Goal: Task Accomplishment & Management: Complete application form

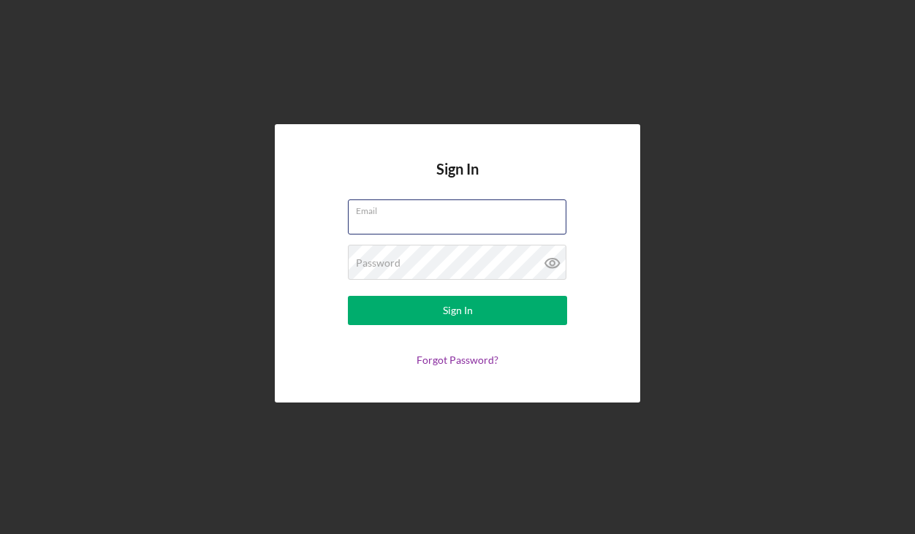
type input "[EMAIL_ADDRESS][DOMAIN_NAME]"
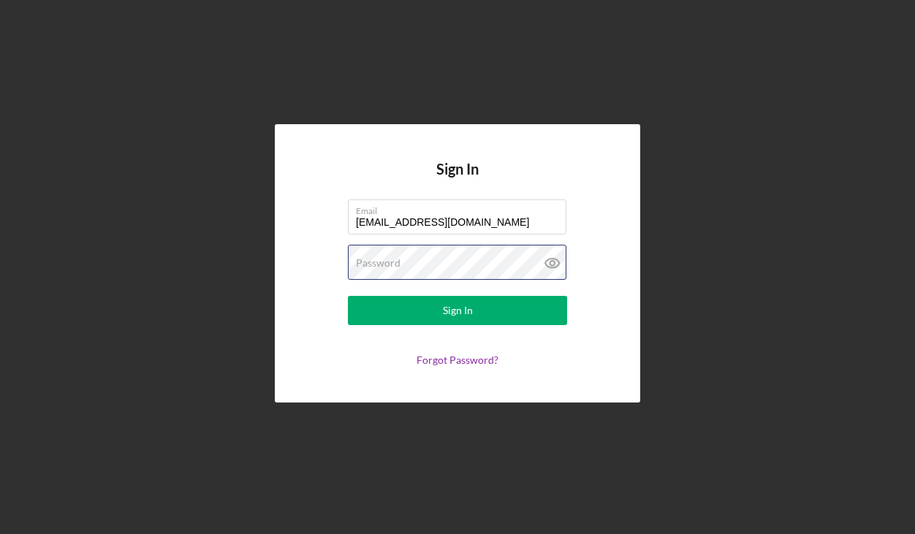
click at [457, 311] on button "Sign In" at bounding box center [457, 310] width 219 height 29
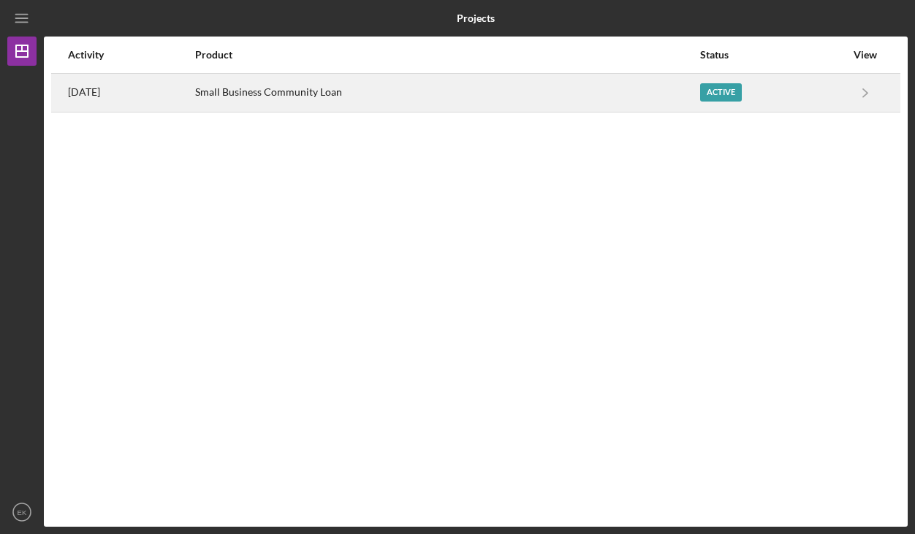
click at [848, 95] on link "Icon/Navigate" at bounding box center [865, 93] width 37 height 37
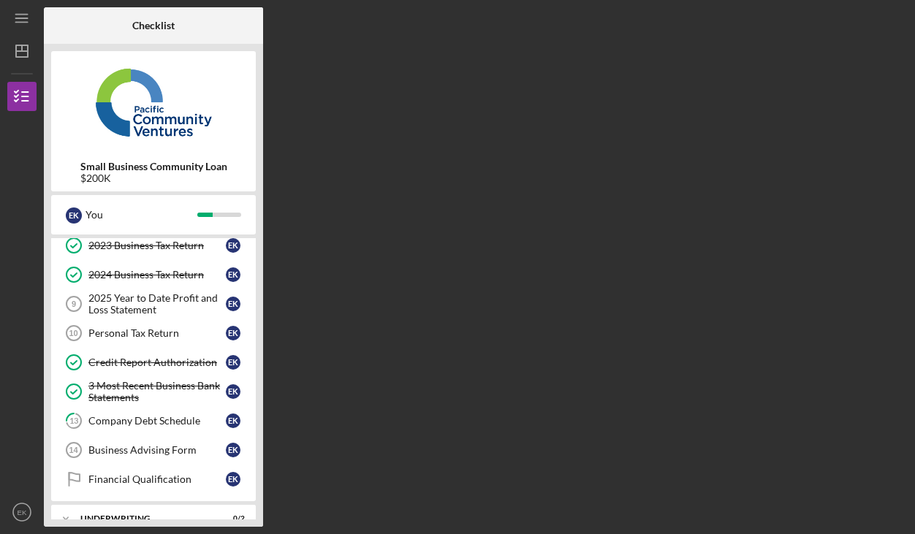
scroll to position [137, 0]
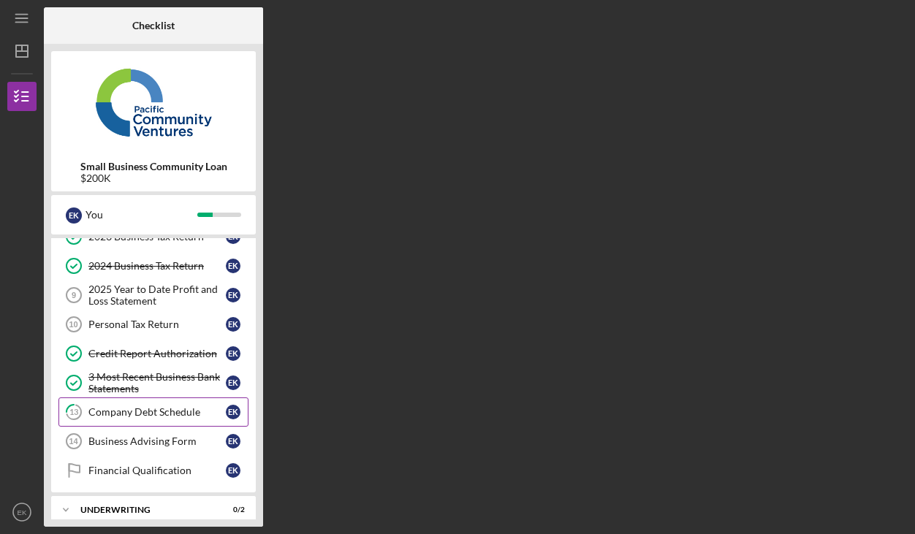
click at [134, 416] on div "Company Debt Schedule" at bounding box center [156, 412] width 137 height 12
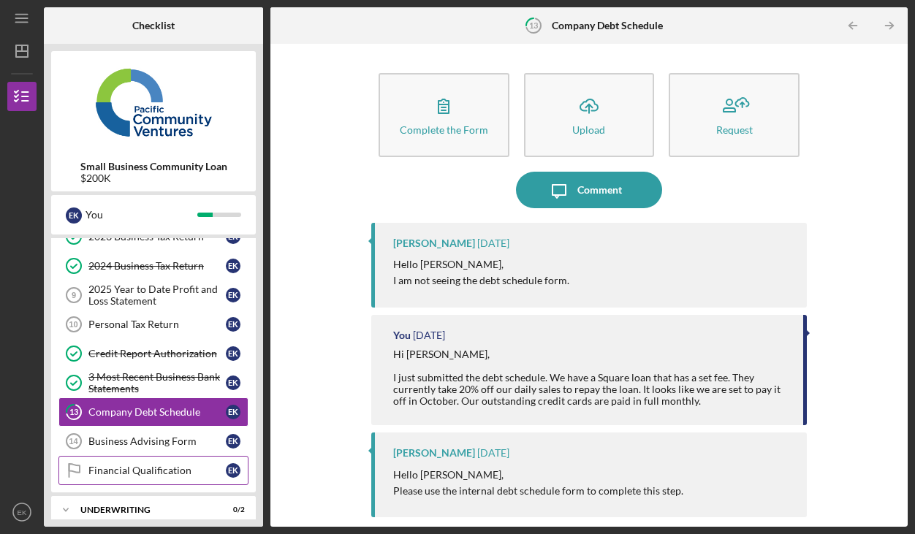
scroll to position [134, 0]
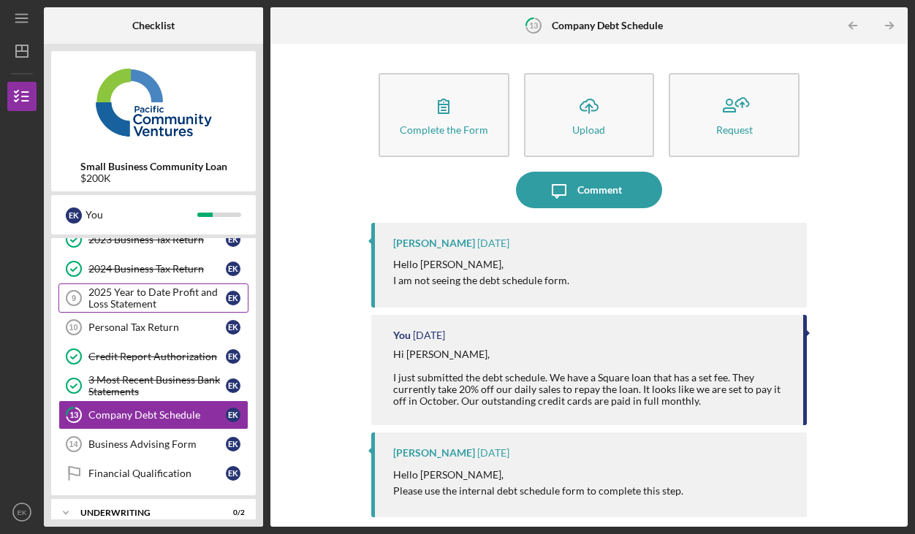
click at [166, 299] on div "2025 Year to Date Profit and Loss Statement" at bounding box center [156, 297] width 137 height 23
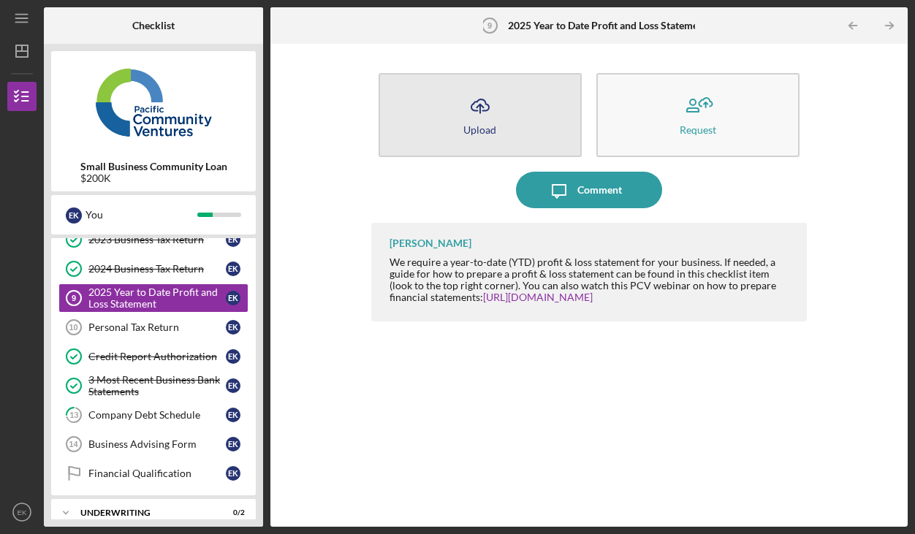
click at [462, 126] on button "Icon/Upload Upload" at bounding box center [479, 115] width 203 height 84
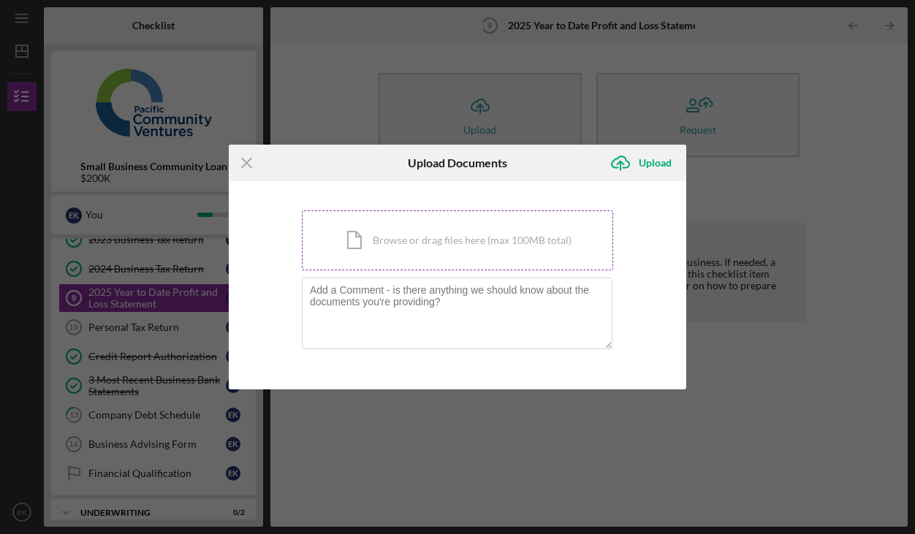
click at [385, 257] on div "Icon/Document Browse or drag files here (max 100MB total) Tap to choose files o…" at bounding box center [457, 240] width 311 height 60
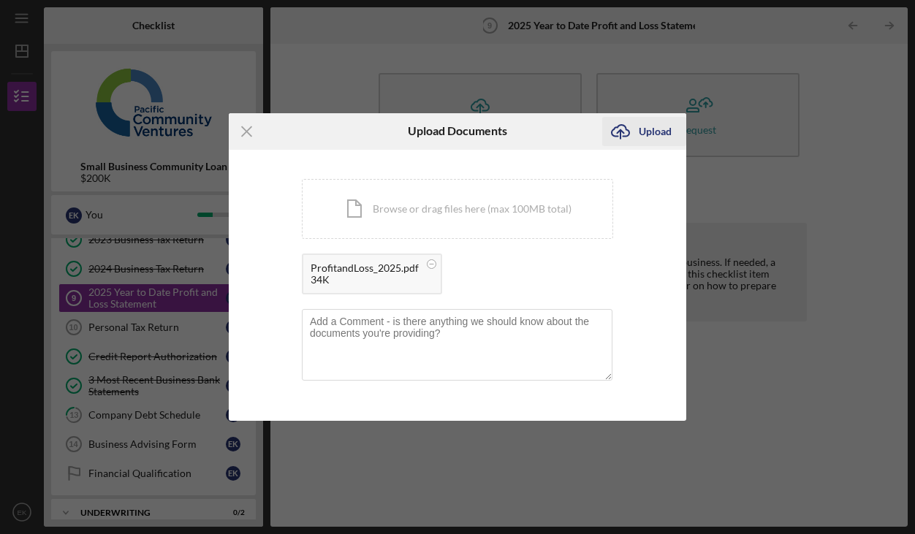
click at [664, 131] on div "Upload" at bounding box center [655, 131] width 33 height 29
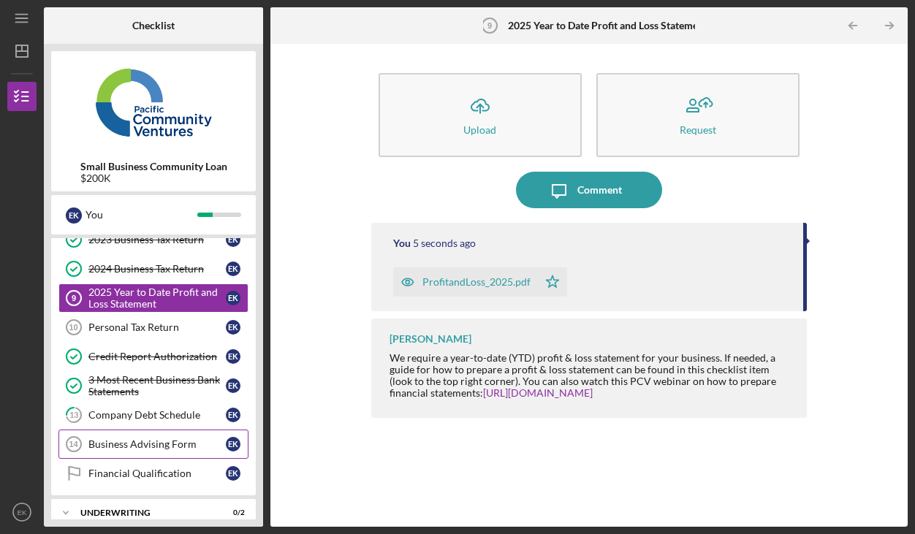
click at [72, 437] on circle at bounding box center [73, 444] width 15 height 15
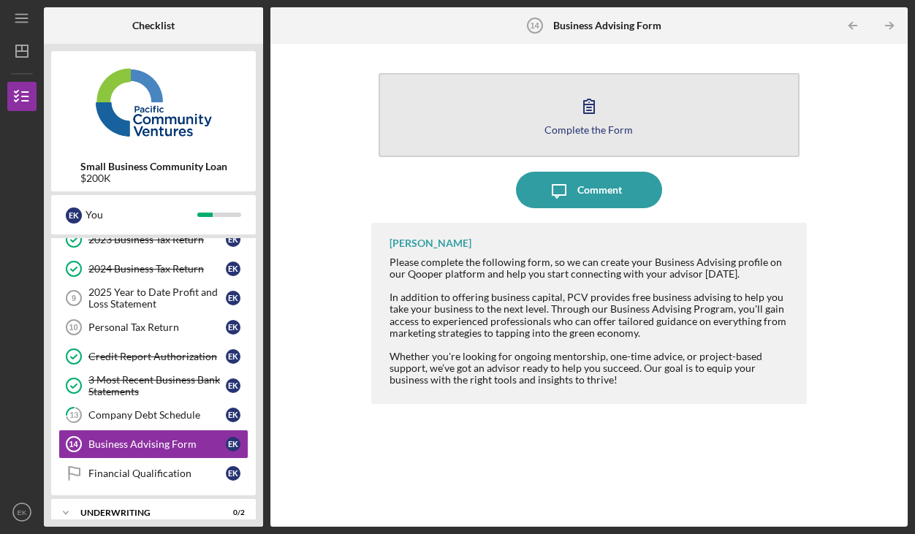
click at [550, 101] on button "Complete the Form Form" at bounding box center [588, 115] width 421 height 84
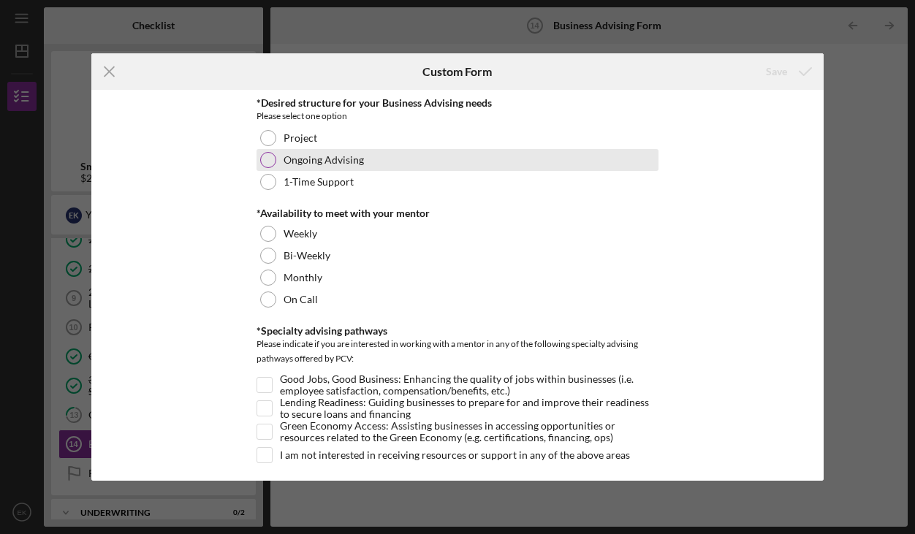
click at [264, 159] on div at bounding box center [268, 160] width 16 height 16
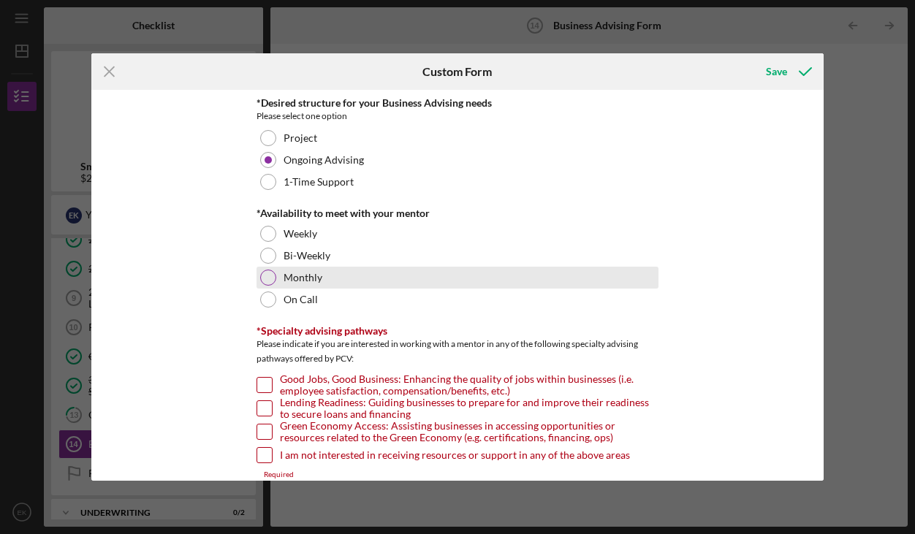
click at [263, 273] on div at bounding box center [268, 278] width 16 height 16
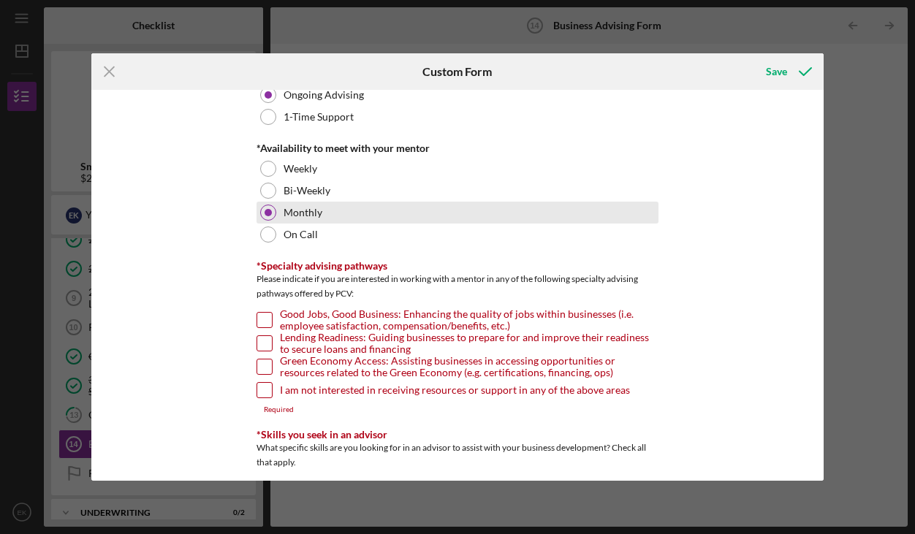
scroll to position [68, 0]
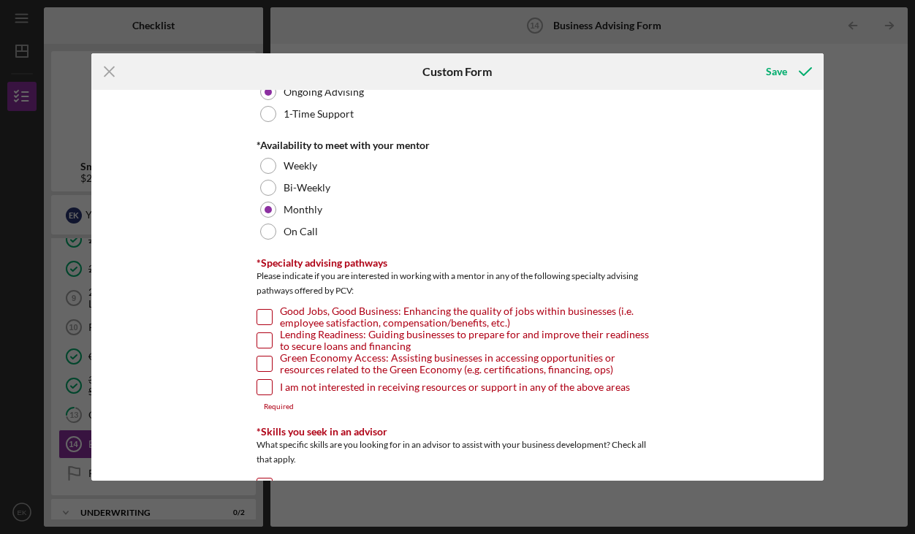
click at [265, 342] on input "Lending Readiness: Guiding businesses to prepare for and improve their readines…" at bounding box center [264, 340] width 15 height 15
checkbox input "true"
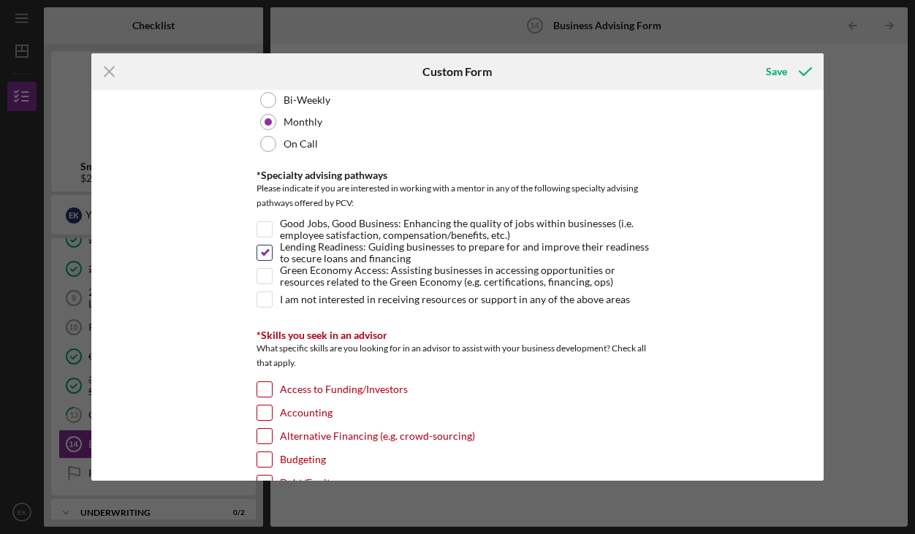
scroll to position [202, 0]
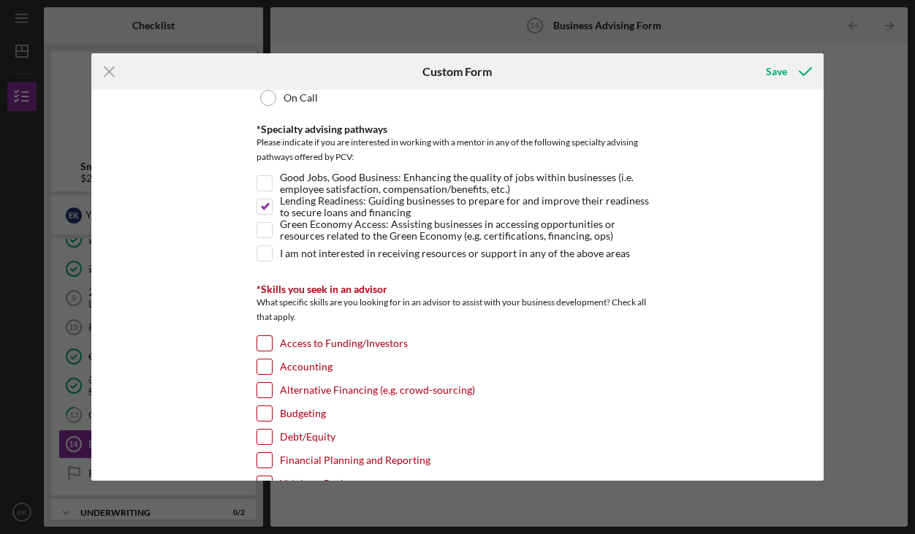
click at [263, 370] on input "Accounting" at bounding box center [264, 366] width 15 height 15
checkbox input "true"
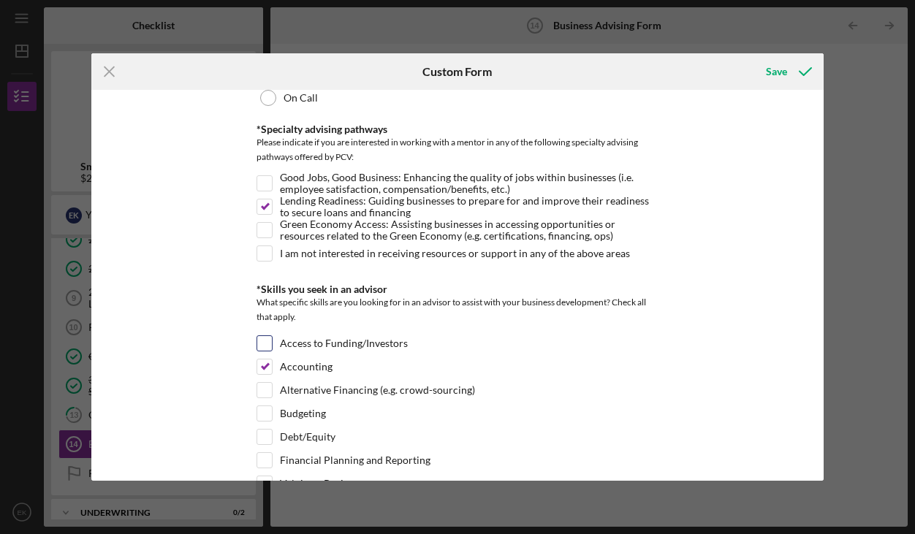
click at [259, 340] on input "Access to Funding/Investors" at bounding box center [264, 343] width 15 height 15
checkbox input "true"
click at [262, 365] on input "Accounting" at bounding box center [264, 366] width 15 height 15
checkbox input "false"
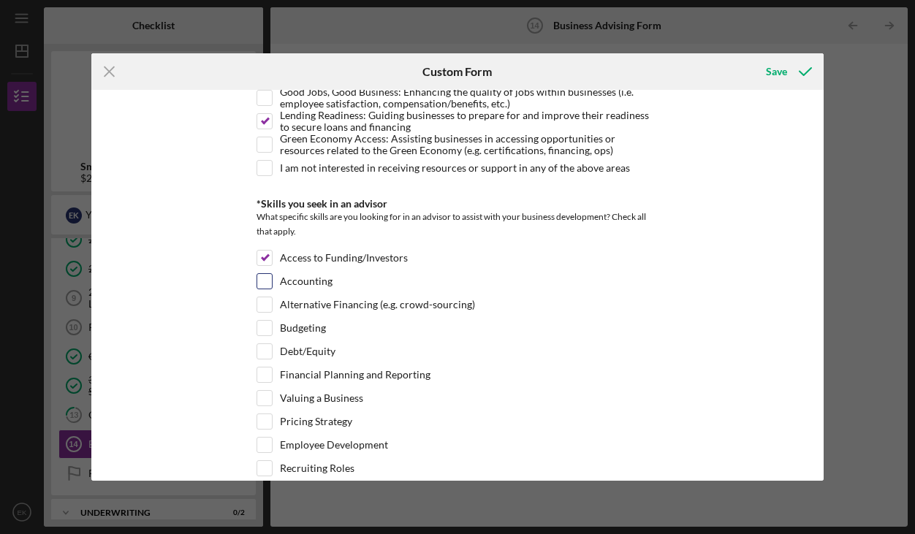
scroll to position [289, 0]
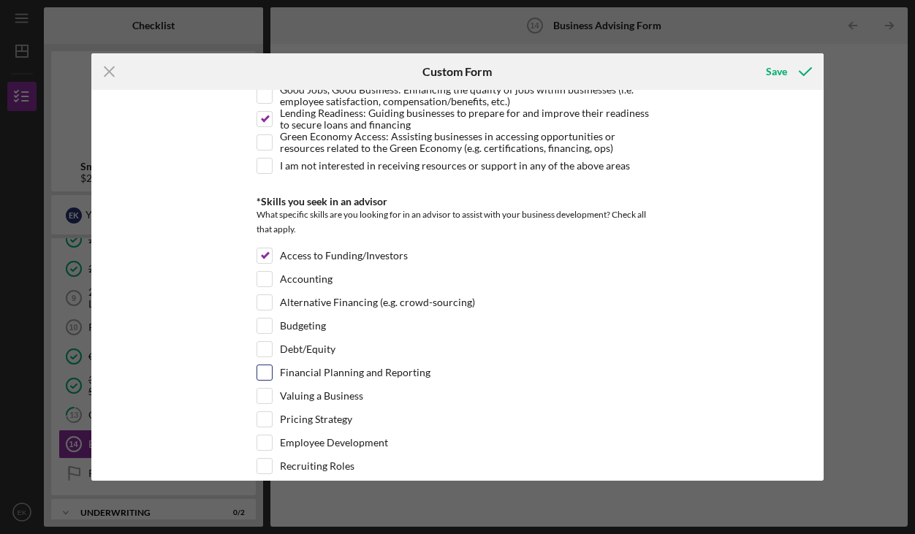
click at [267, 373] on input "Financial Planning and Reporting" at bounding box center [264, 372] width 15 height 15
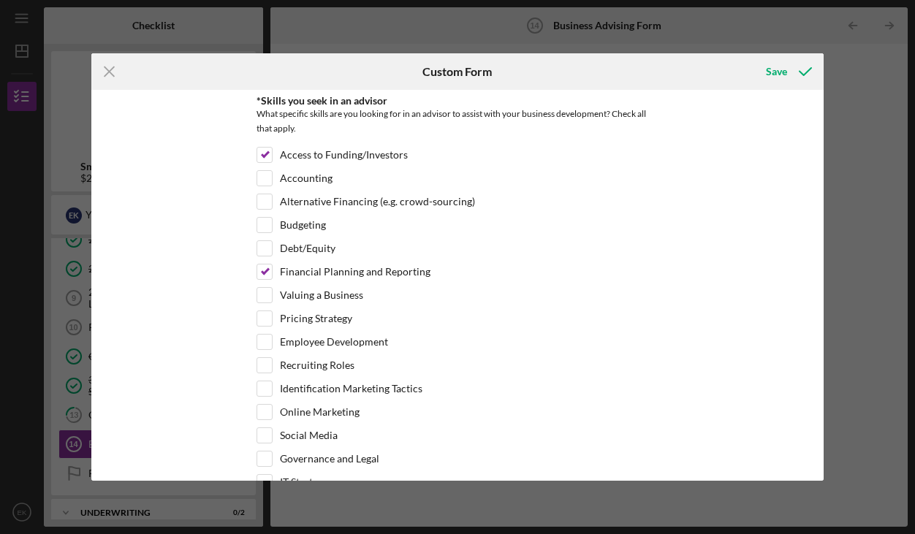
scroll to position [390, 0]
click at [262, 268] on input "Financial Planning and Reporting" at bounding box center [264, 271] width 15 height 15
checkbox input "false"
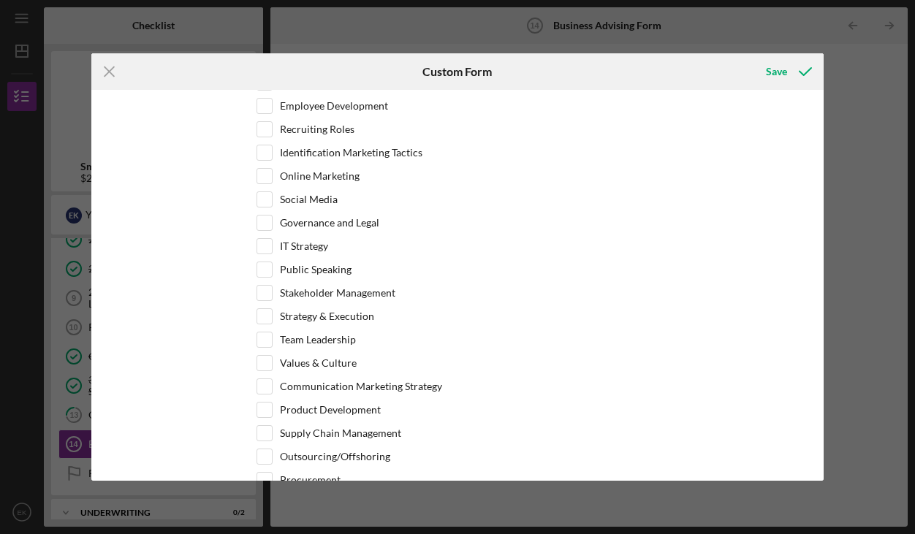
scroll to position [614, 0]
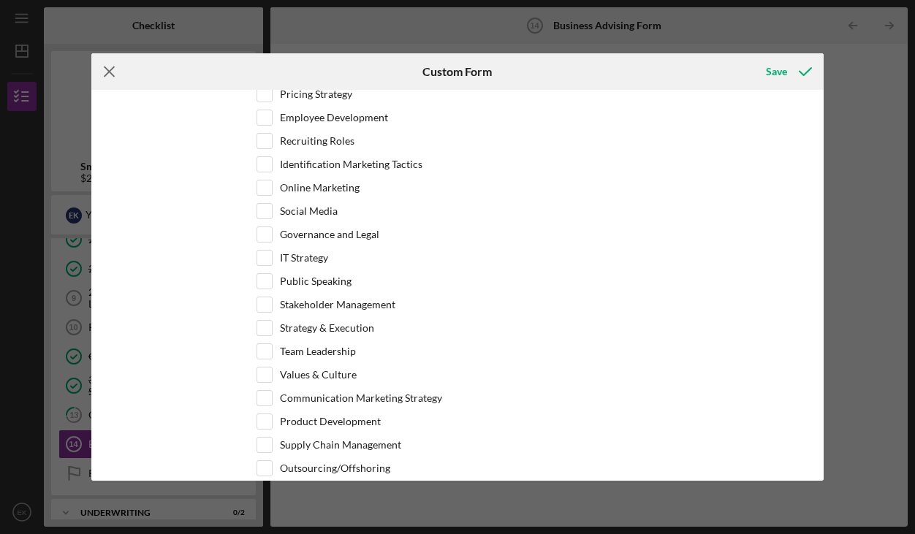
click at [110, 76] on icon "Icon/Menu Close" at bounding box center [109, 71] width 37 height 37
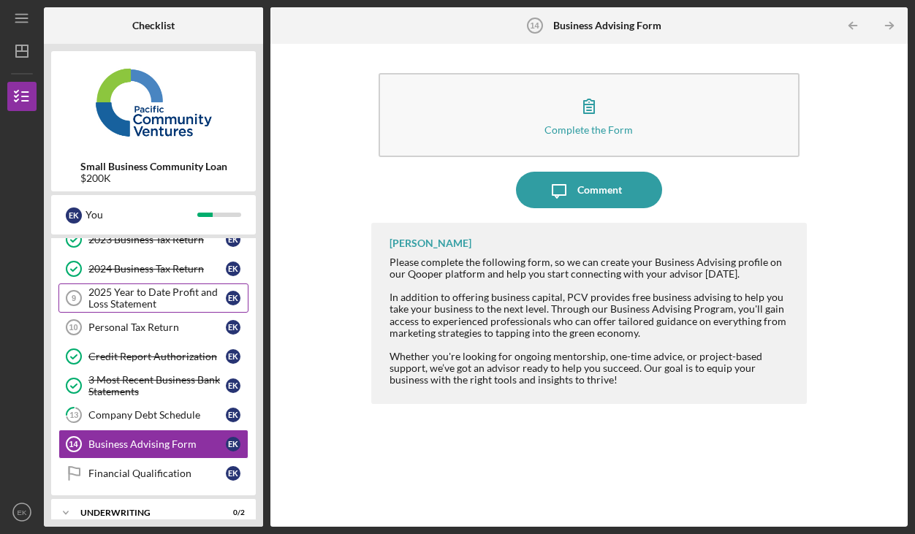
click at [197, 286] on div "2025 Year to Date Profit and Loss Statement" at bounding box center [156, 297] width 137 height 23
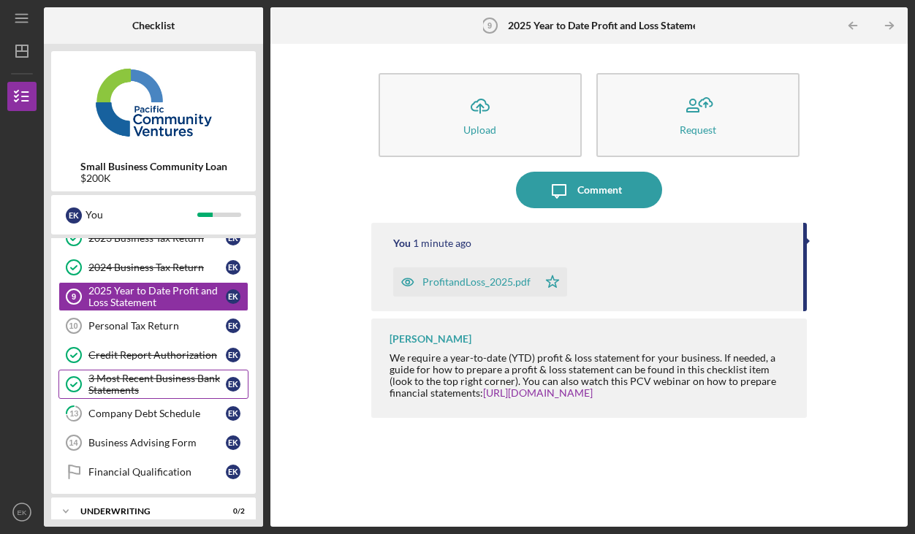
scroll to position [134, 0]
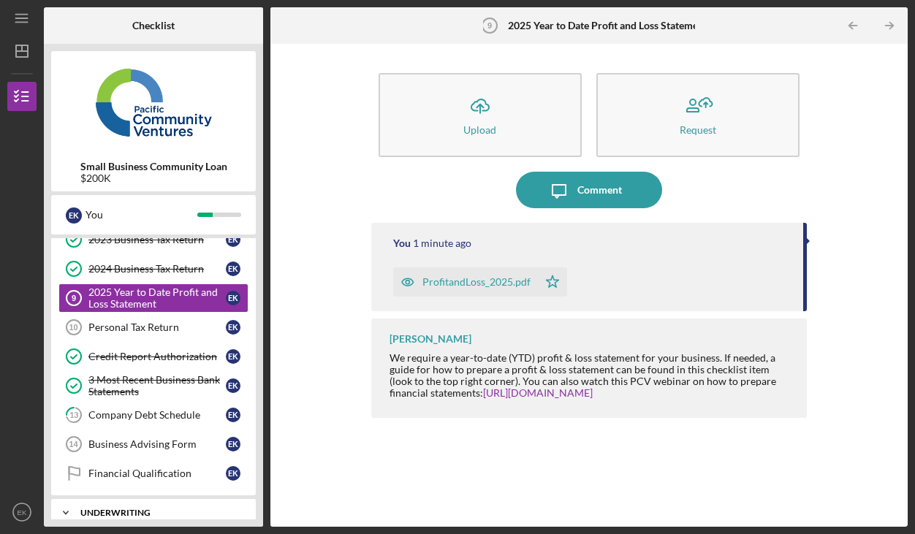
click at [110, 511] on div "Underwriting" at bounding box center [158, 513] width 157 height 9
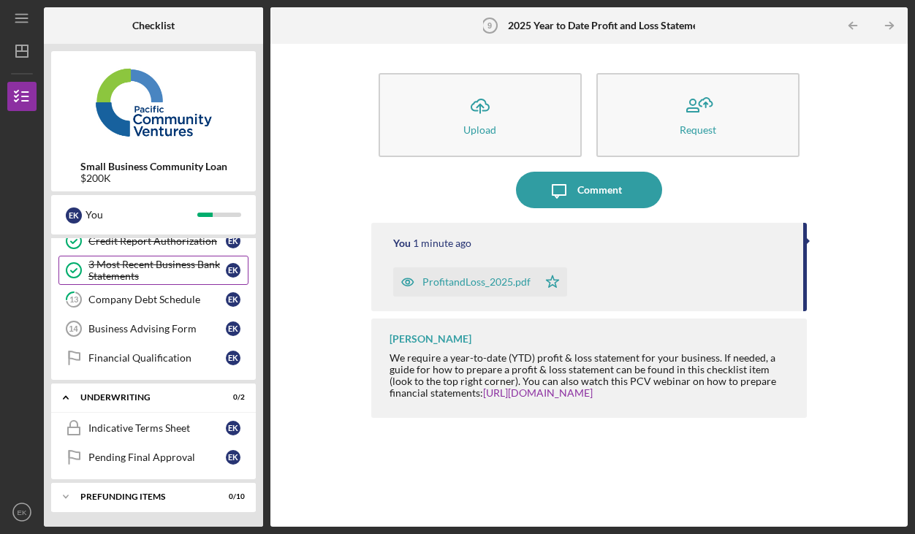
scroll to position [250, 0]
